Goal: Information Seeking & Learning: Learn about a topic

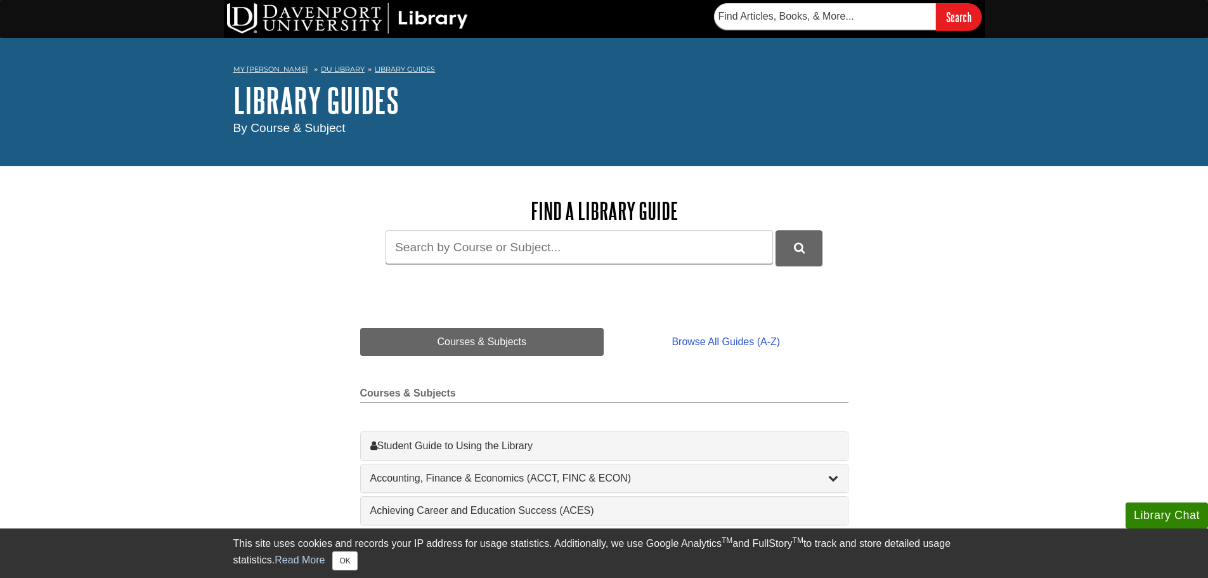
scroll to position [63, 0]
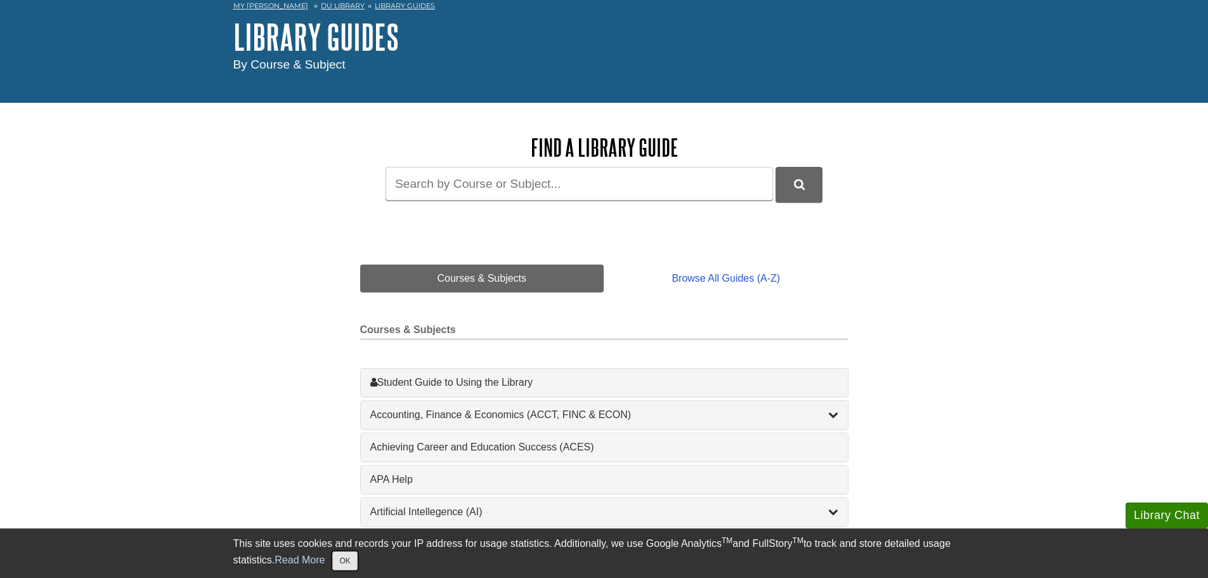
click at [349, 557] on button "OK" at bounding box center [344, 560] width 25 height 19
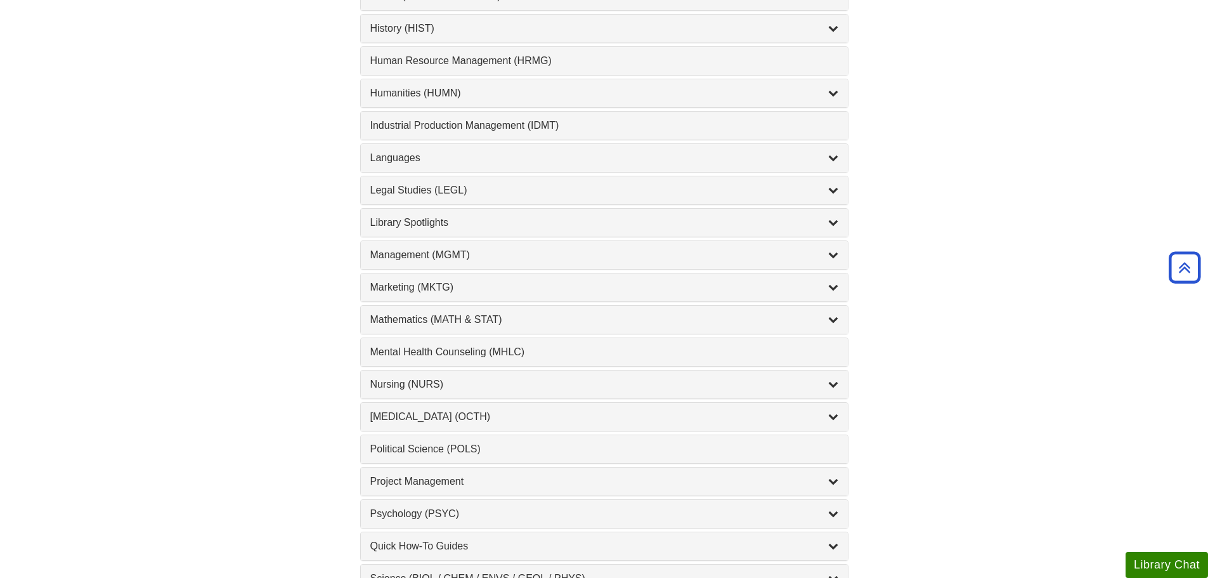
scroll to position [951, 0]
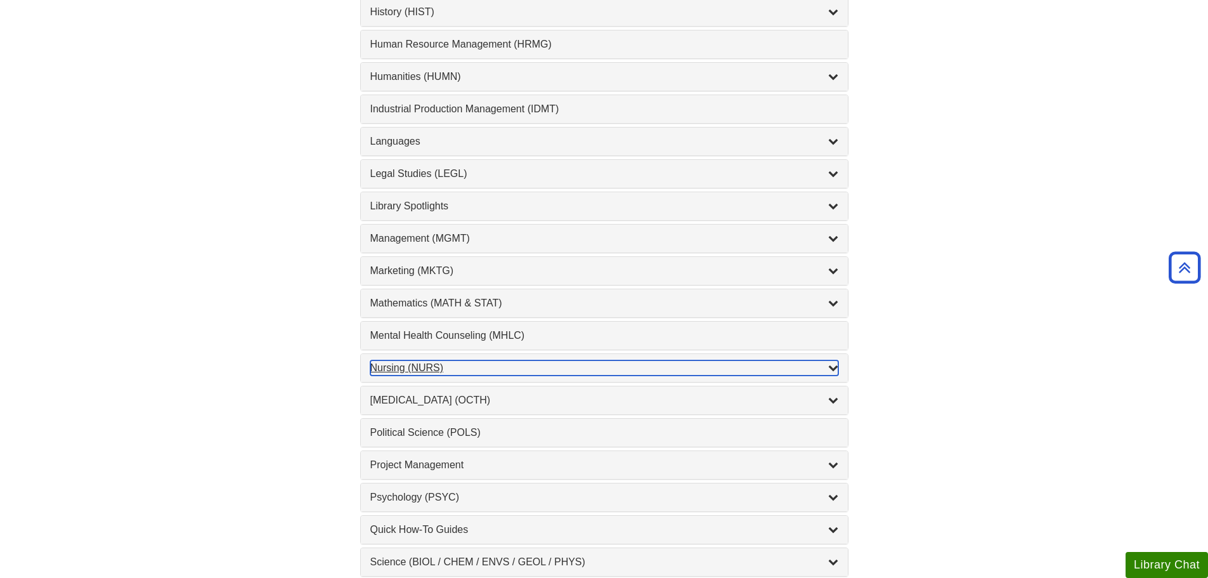
click at [398, 369] on div "Nursing (NURS) , 14 guides" at bounding box center [604, 367] width 468 height 15
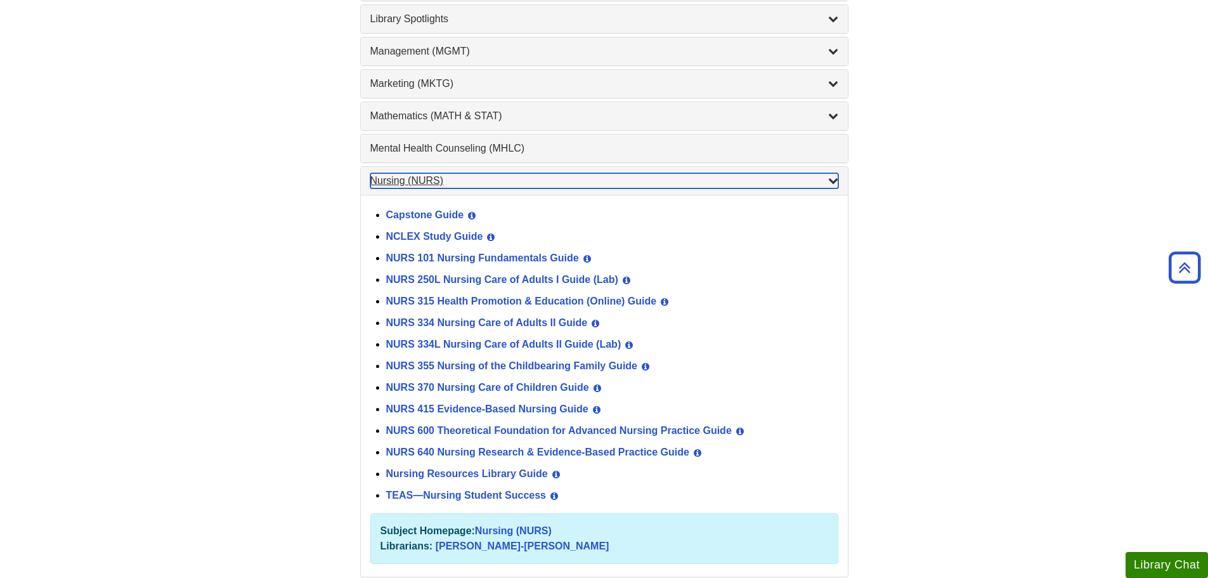
scroll to position [1142, 0]
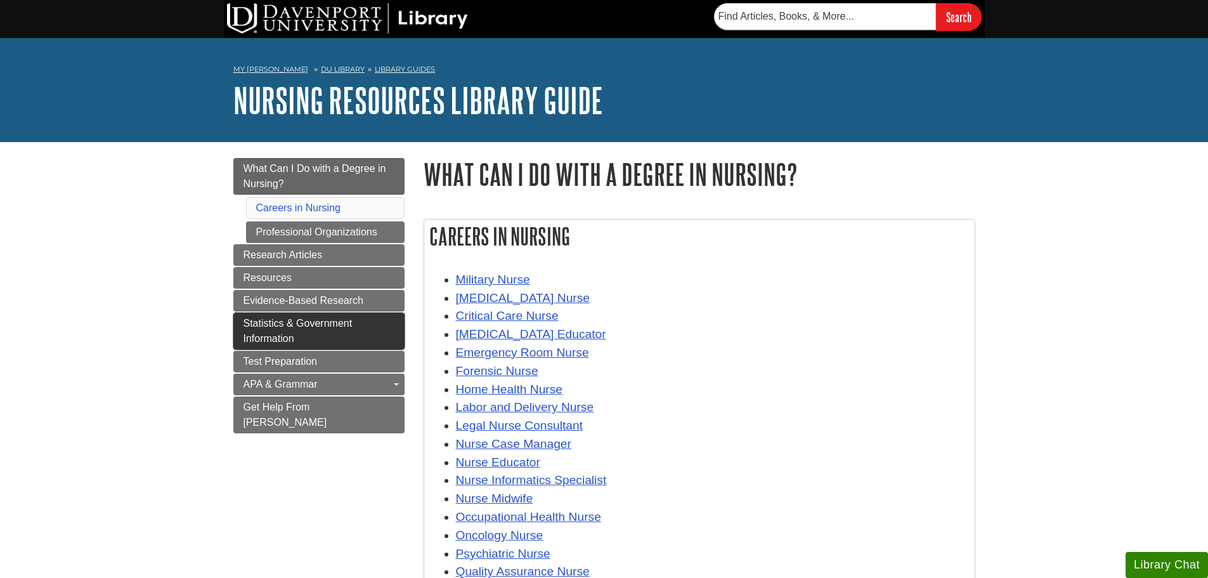
click at [291, 323] on span "Statistics & Government Information" at bounding box center [298, 331] width 109 height 26
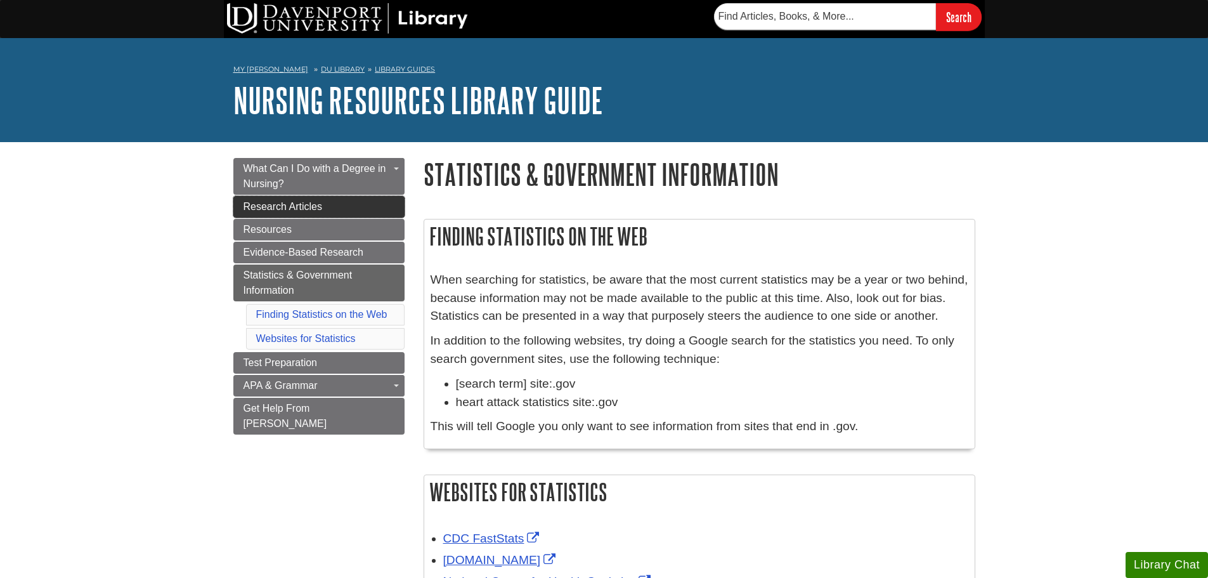
click at [279, 207] on span "Research Articles" at bounding box center [283, 206] width 79 height 11
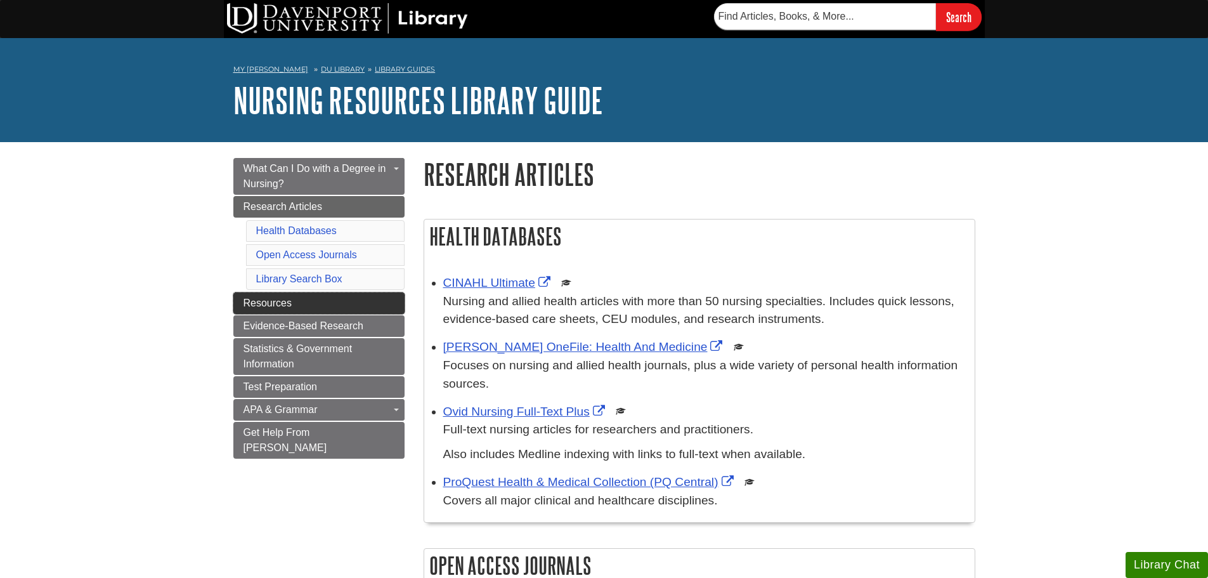
click at [266, 304] on span "Resources" at bounding box center [268, 302] width 48 height 11
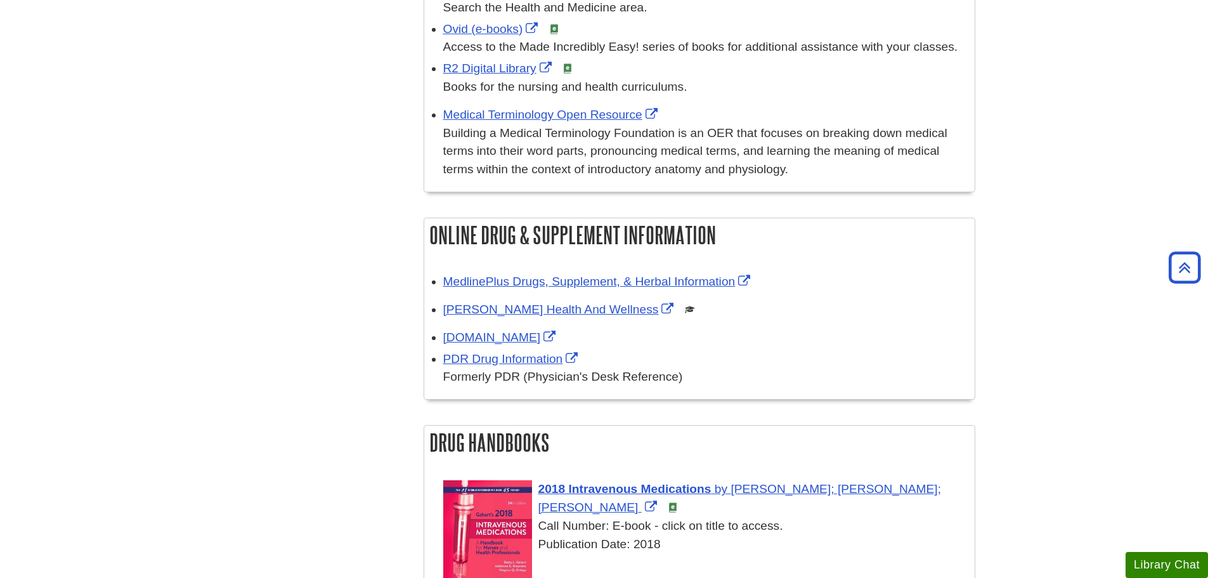
scroll to position [1142, 0]
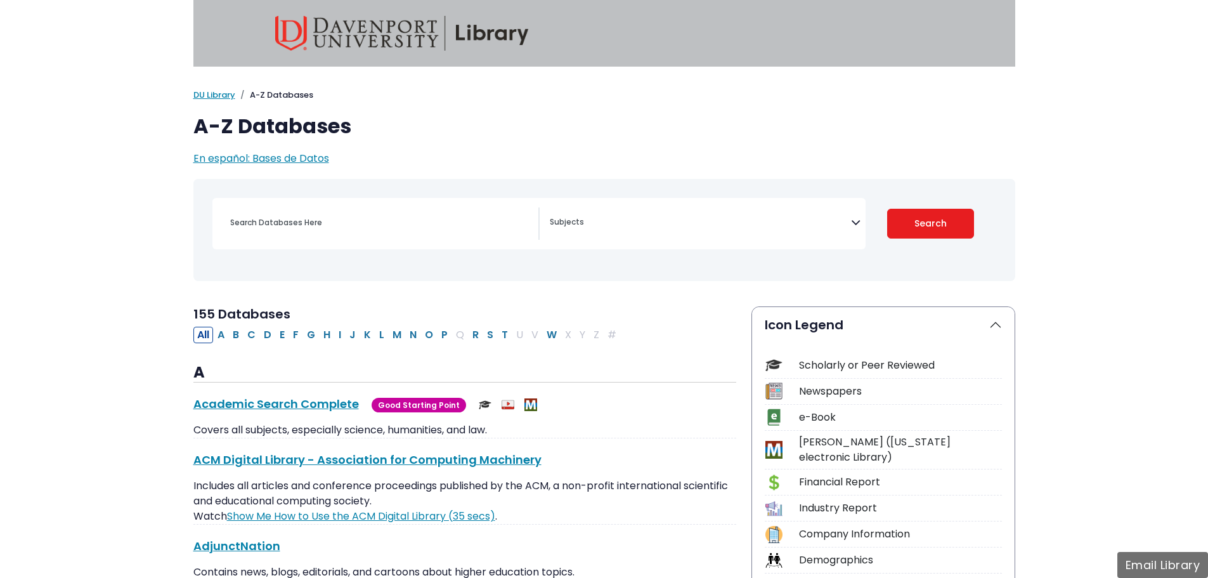
select select "Database Subject Filter"
click at [374, 214] on input "Search database by title or keyword" at bounding box center [381, 222] width 316 height 18
type input "drugs"
click at [887, 209] on button "Search" at bounding box center [930, 224] width 87 height 30
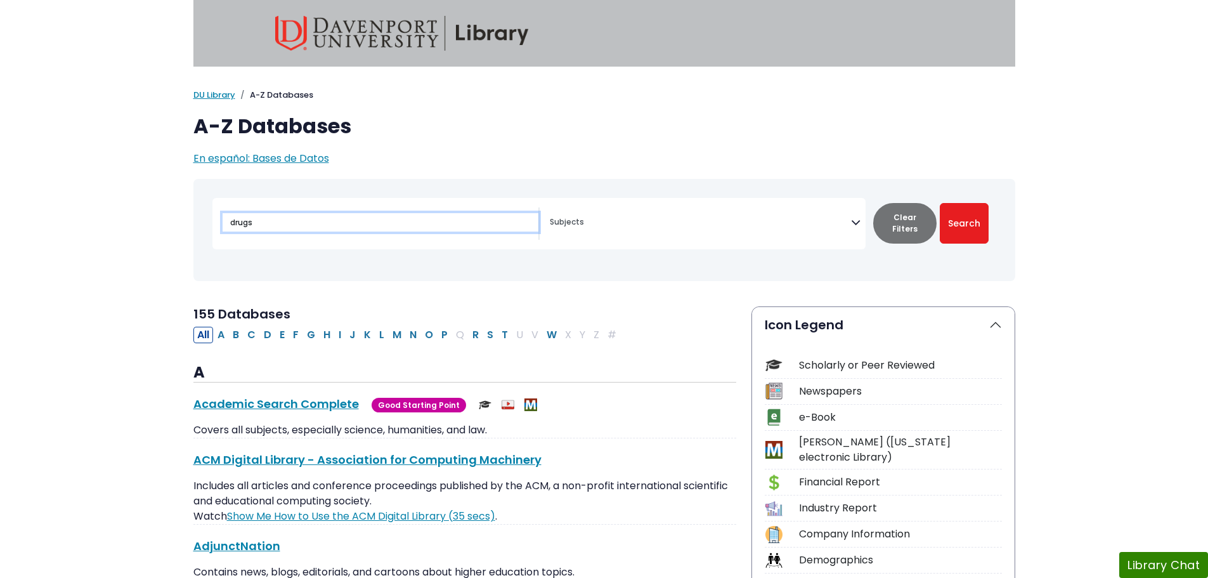
select select "Database Subject Filter"
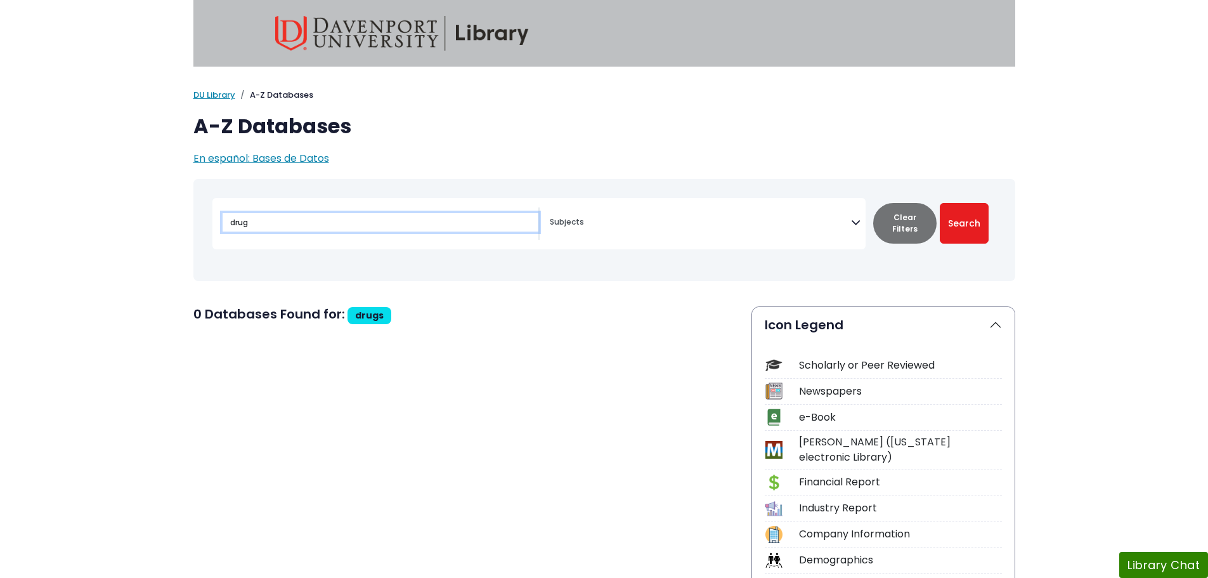
type input "drug"
click at [940, 203] on button "Search" at bounding box center [964, 223] width 49 height 41
select select "Database Subject Filter"
